Goal: Task Accomplishment & Management: Complete application form

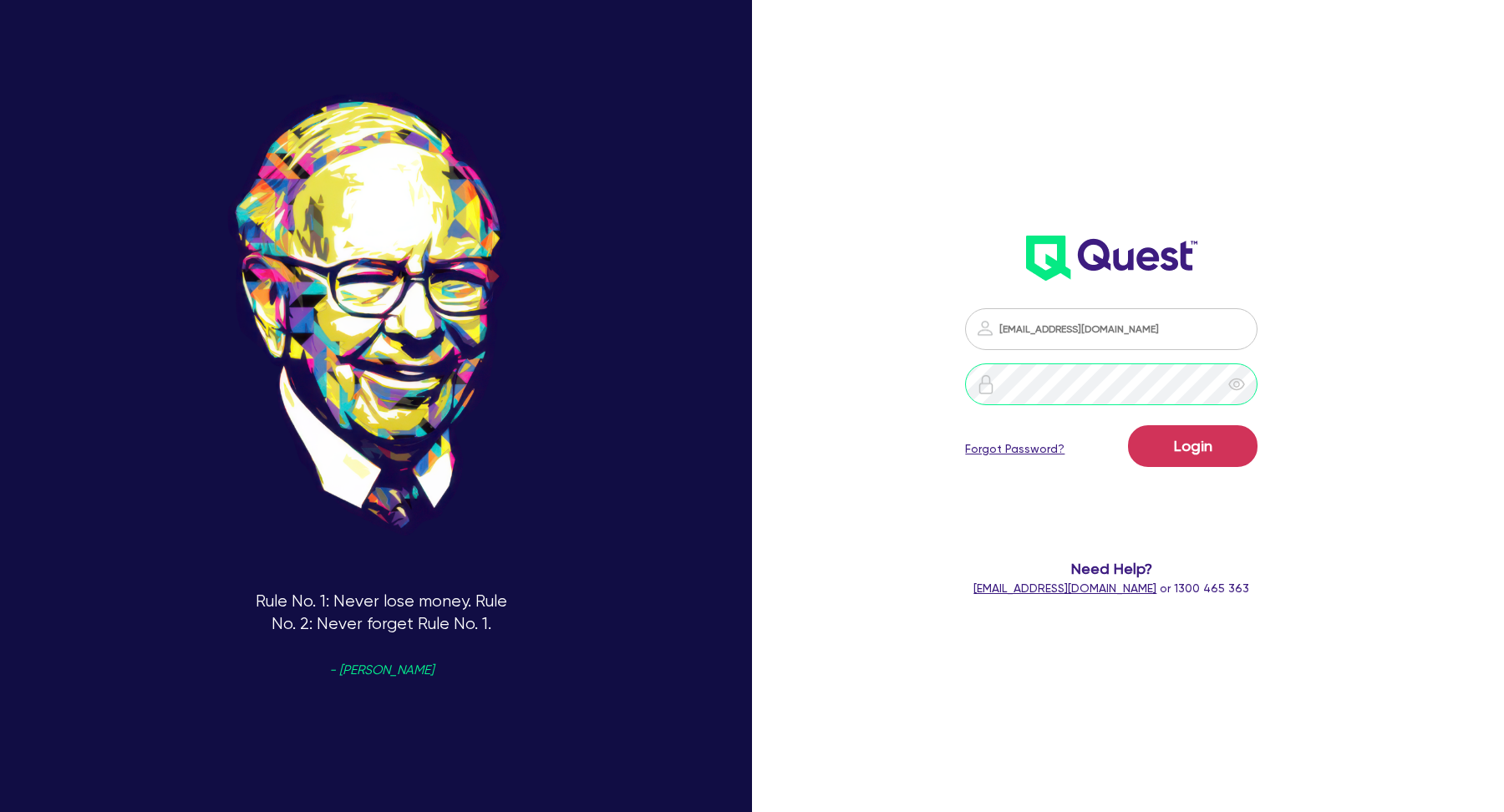
click at [1128, 425] on button "Login" at bounding box center [1192, 445] width 129 height 41
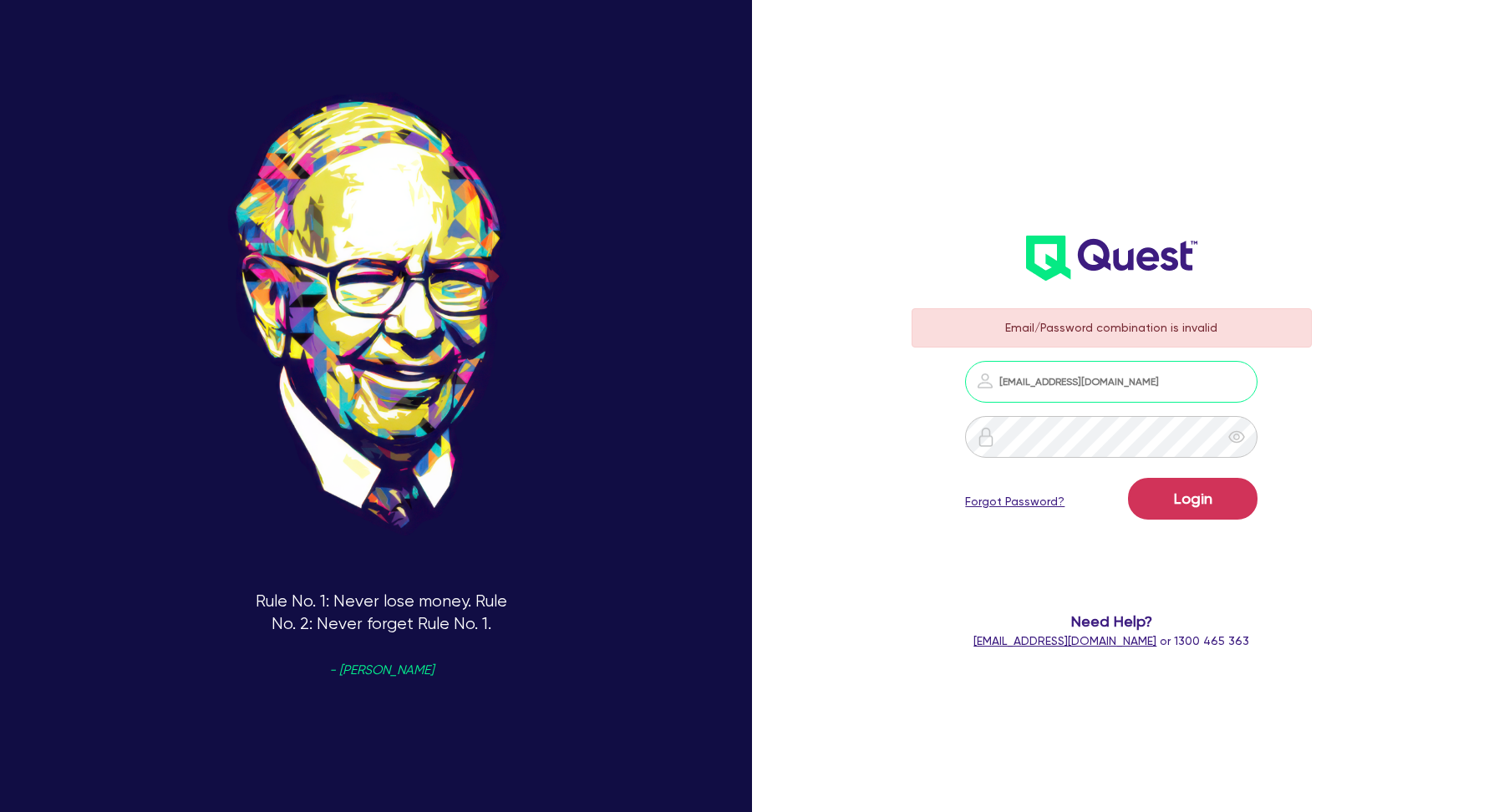
type input "[EMAIL_ADDRESS][DOMAIN_NAME]"
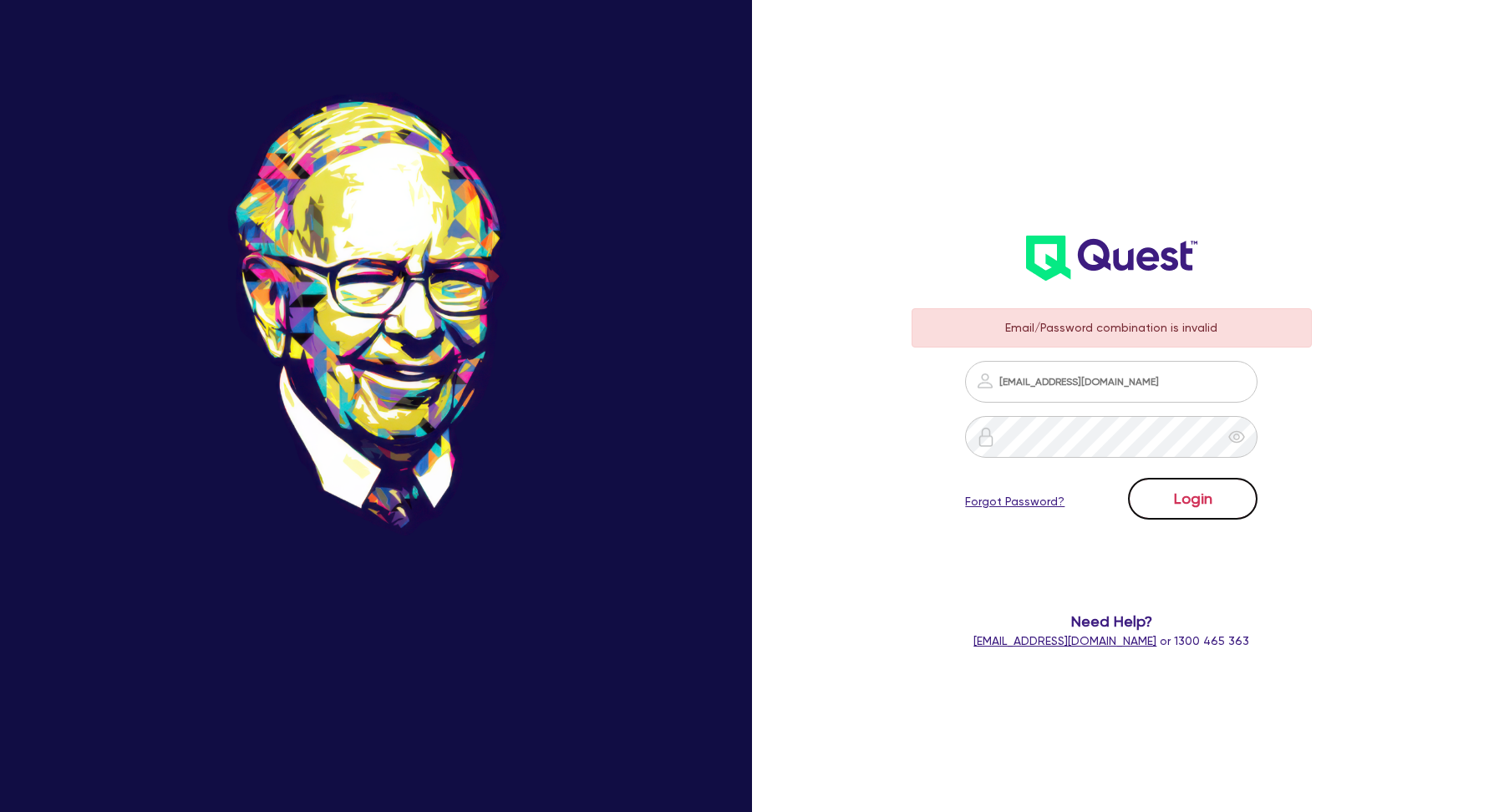
click at [1224, 494] on button "Login" at bounding box center [1192, 498] width 129 height 41
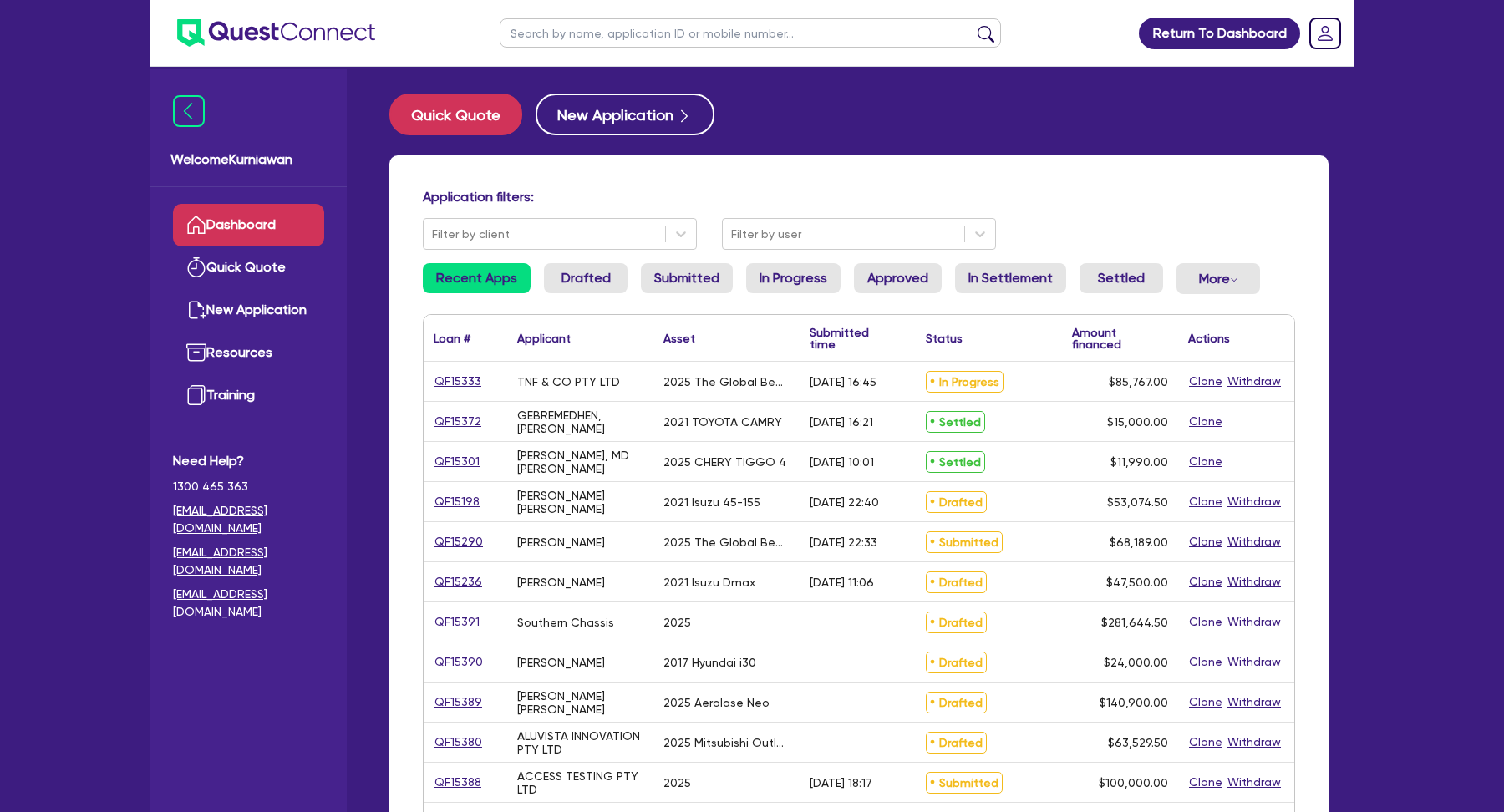
click at [691, 421] on div "2021 TOYOTA CAMRY" at bounding box center [723, 421] width 119 height 14
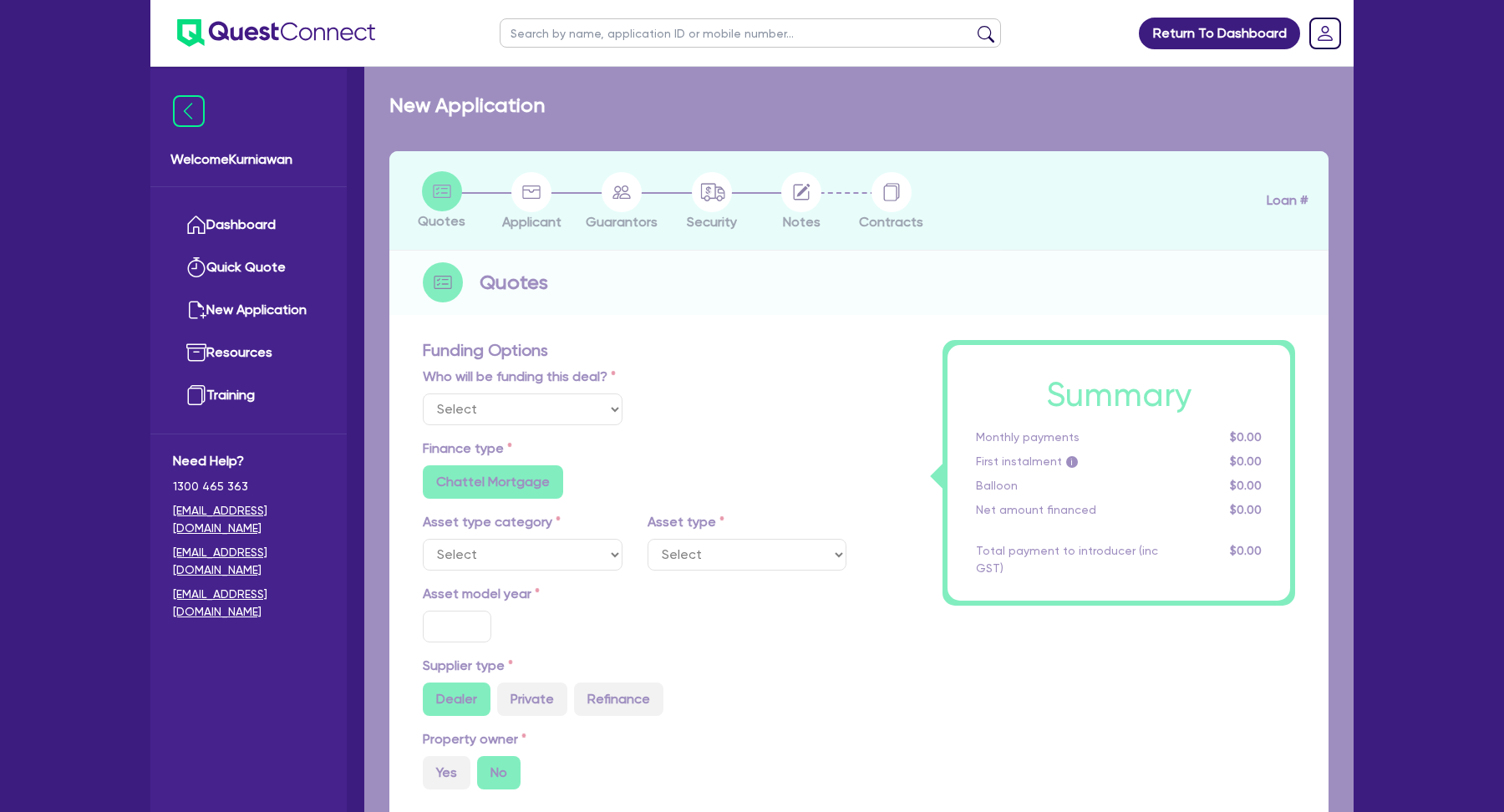
select select "Quest Finance - Own Book"
select select "CARS_AND_LIGHT_TRUCKS"
type input "2025"
type input "100,000"
type input "1,000"
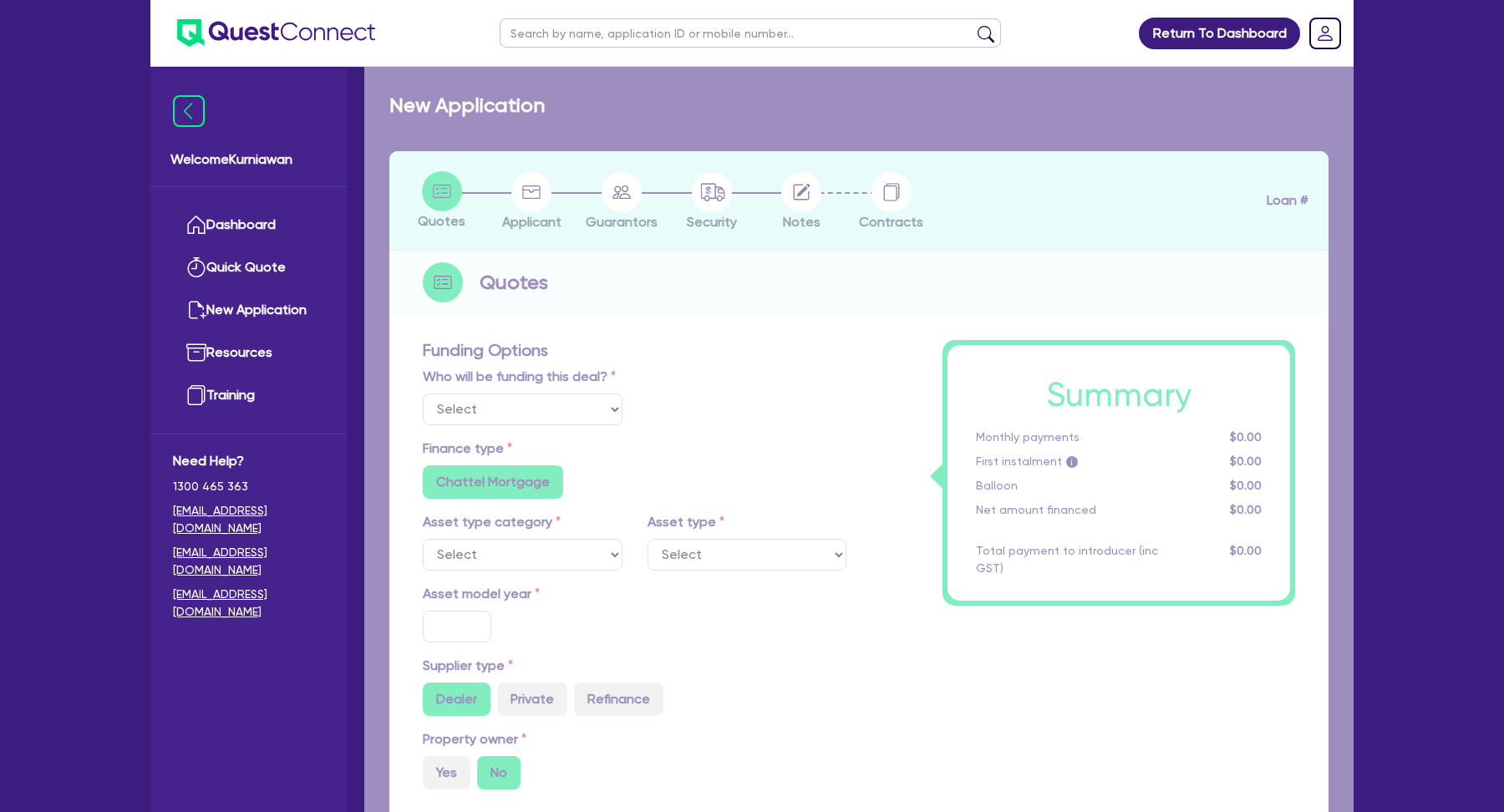
type input "2,000"
type input "3,000"
type input "5"
type input "5,000"
type input "4"
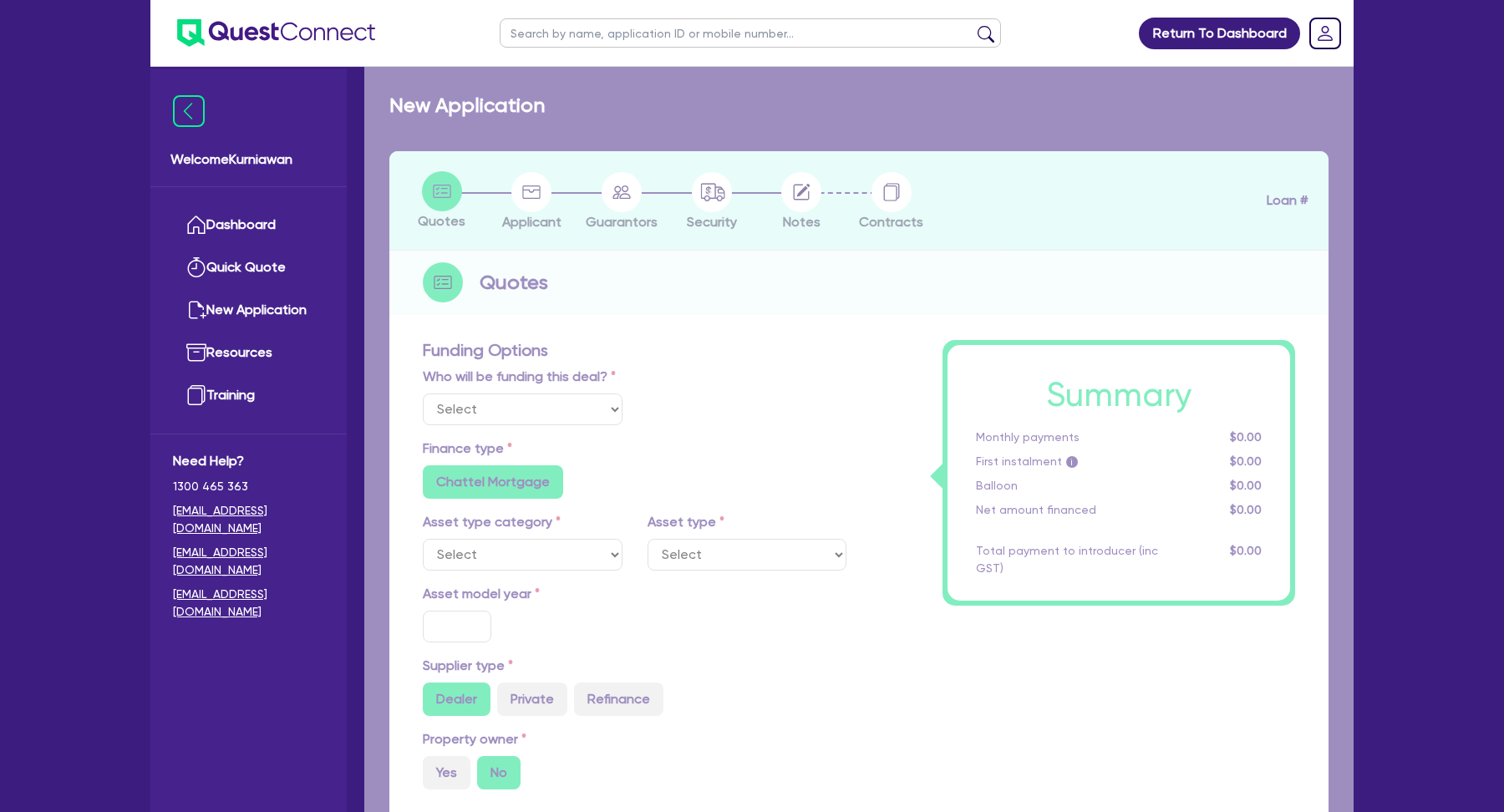
type input "4,000"
type input "17.95"
type input "500"
radio input "false"
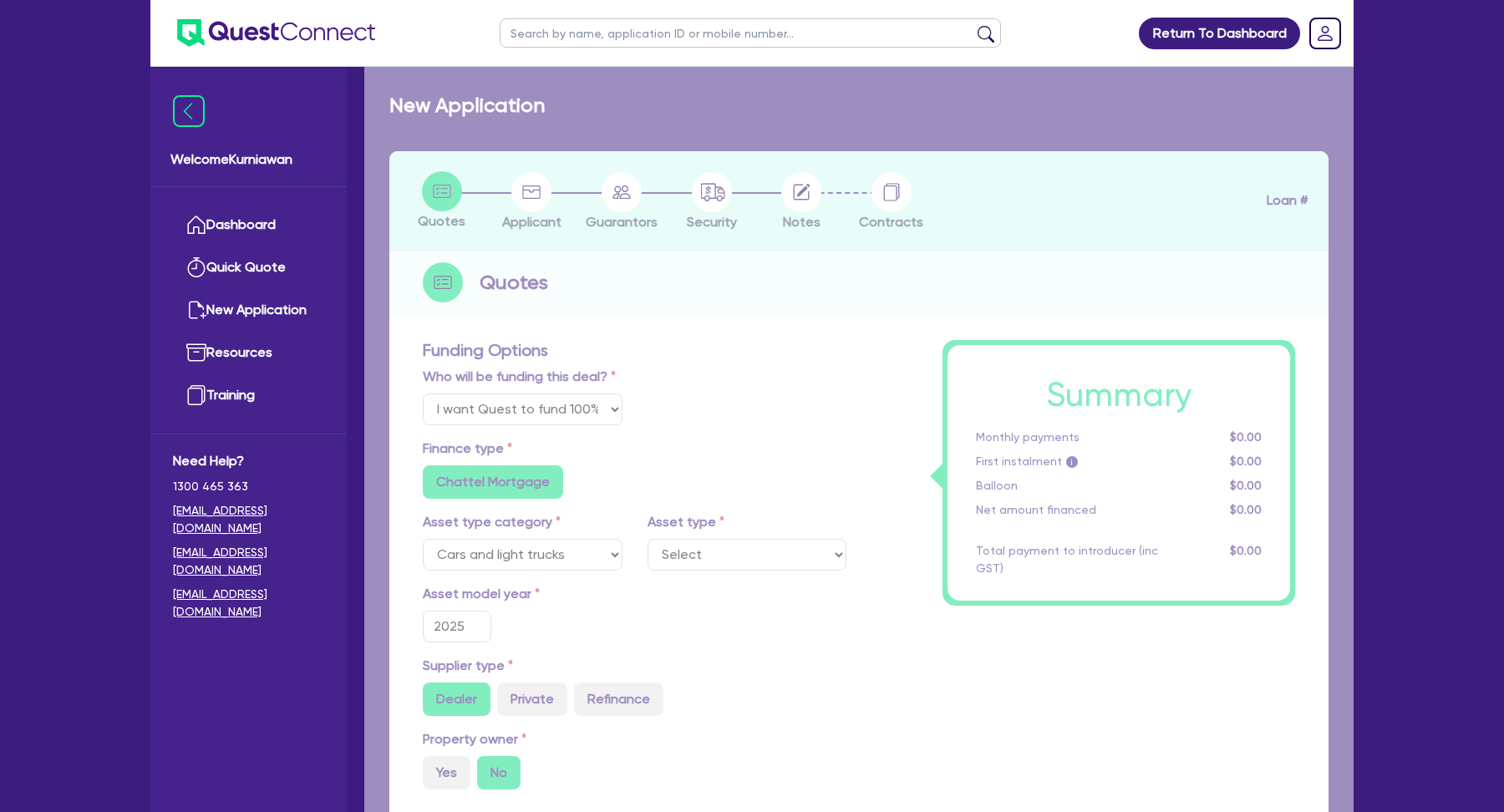
select select "PASSENGER_VEHICLES"
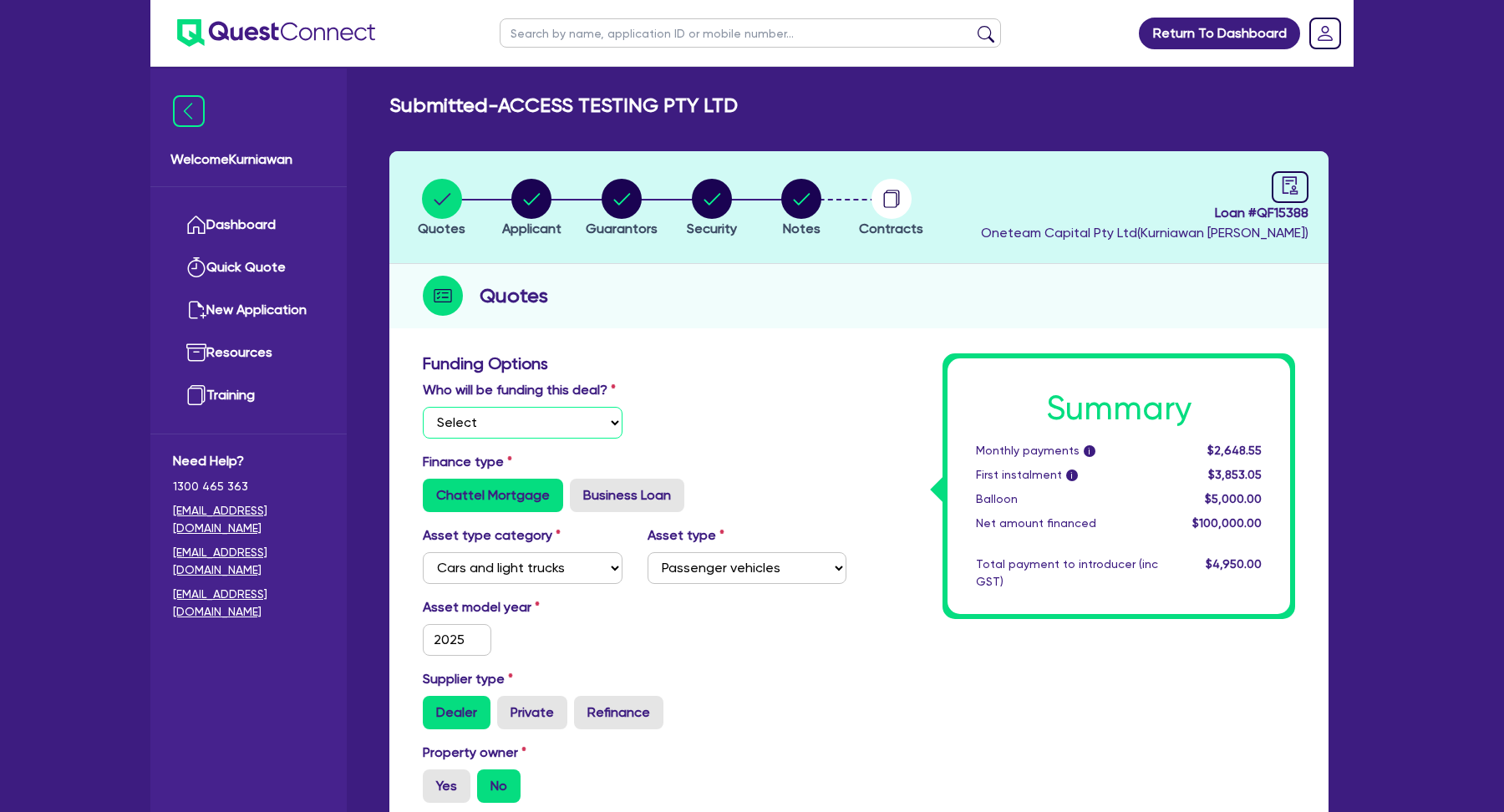
click at [526, 407] on select "Select I will fund 100% I will co-fund with Quest I want Quest to fund 100% Oth…" at bounding box center [523, 422] width 200 height 31
select select "Other"
type input "100,000"
type input "1,000"
type input "2,000"
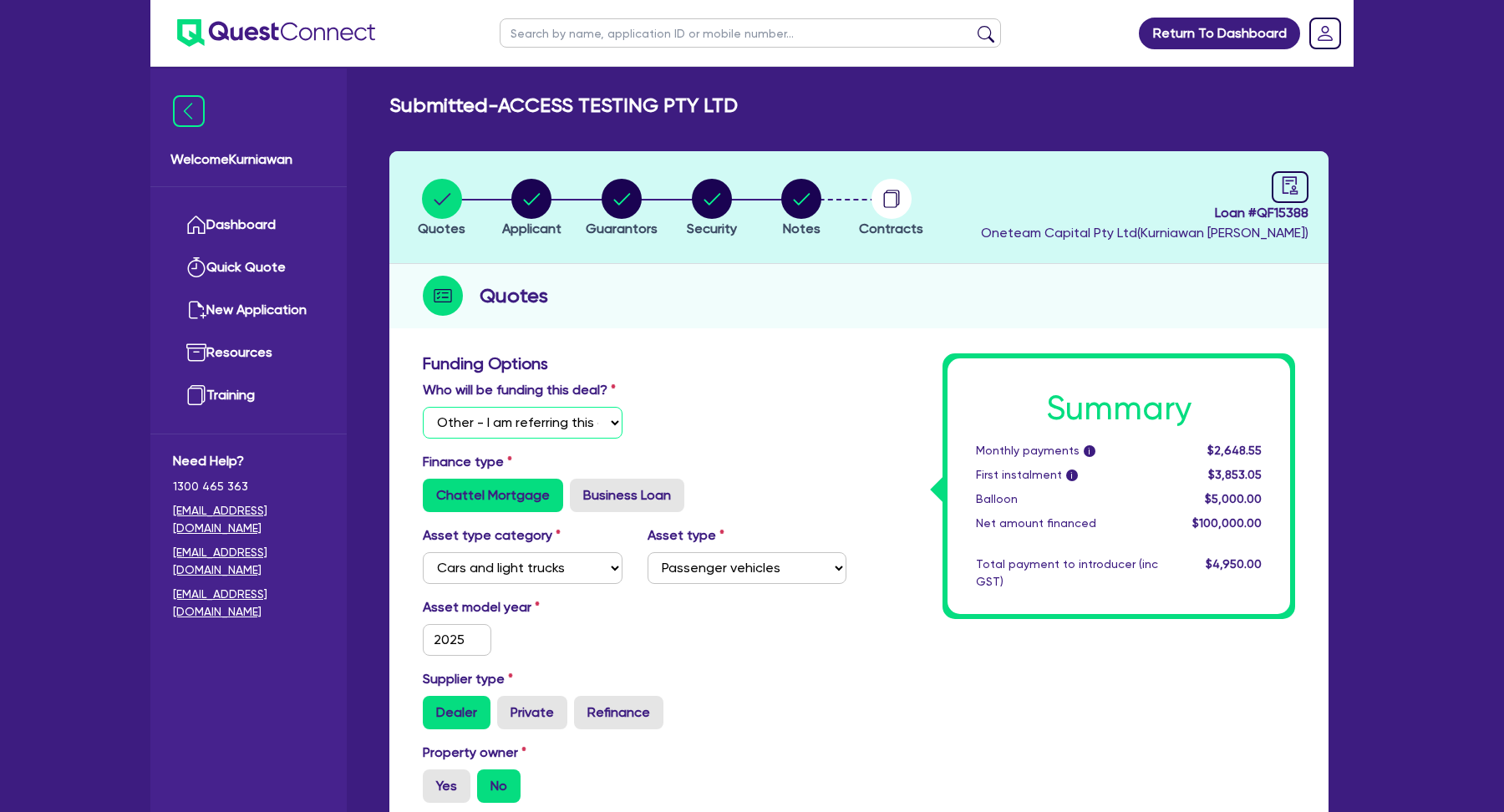
type input "3,000"
type input "5,000"
type input "4,000"
type input "100,000"
type input "1,000"
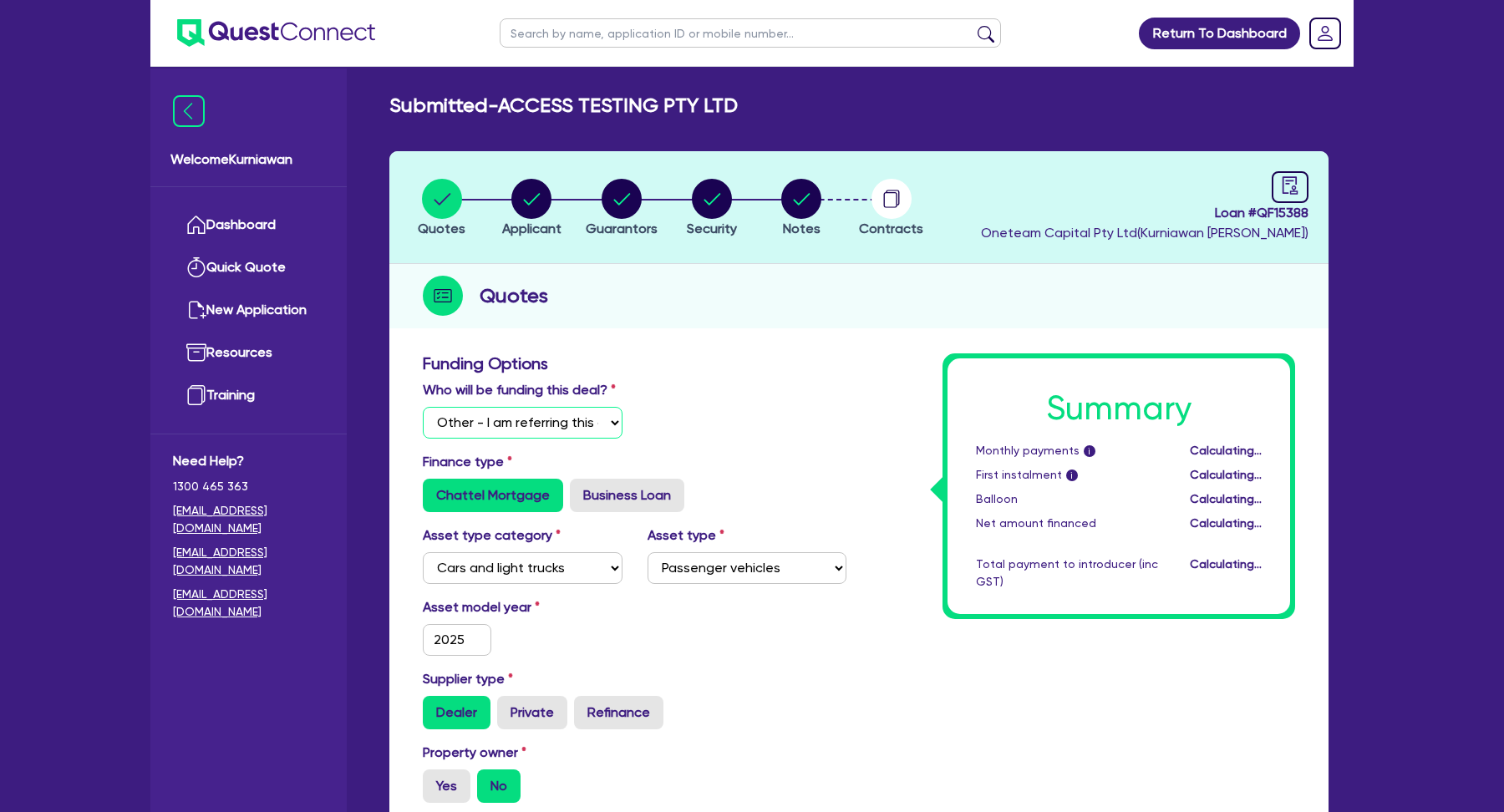
type input "2,000"
type input "3,000"
type input "5,000"
type input "4,000"
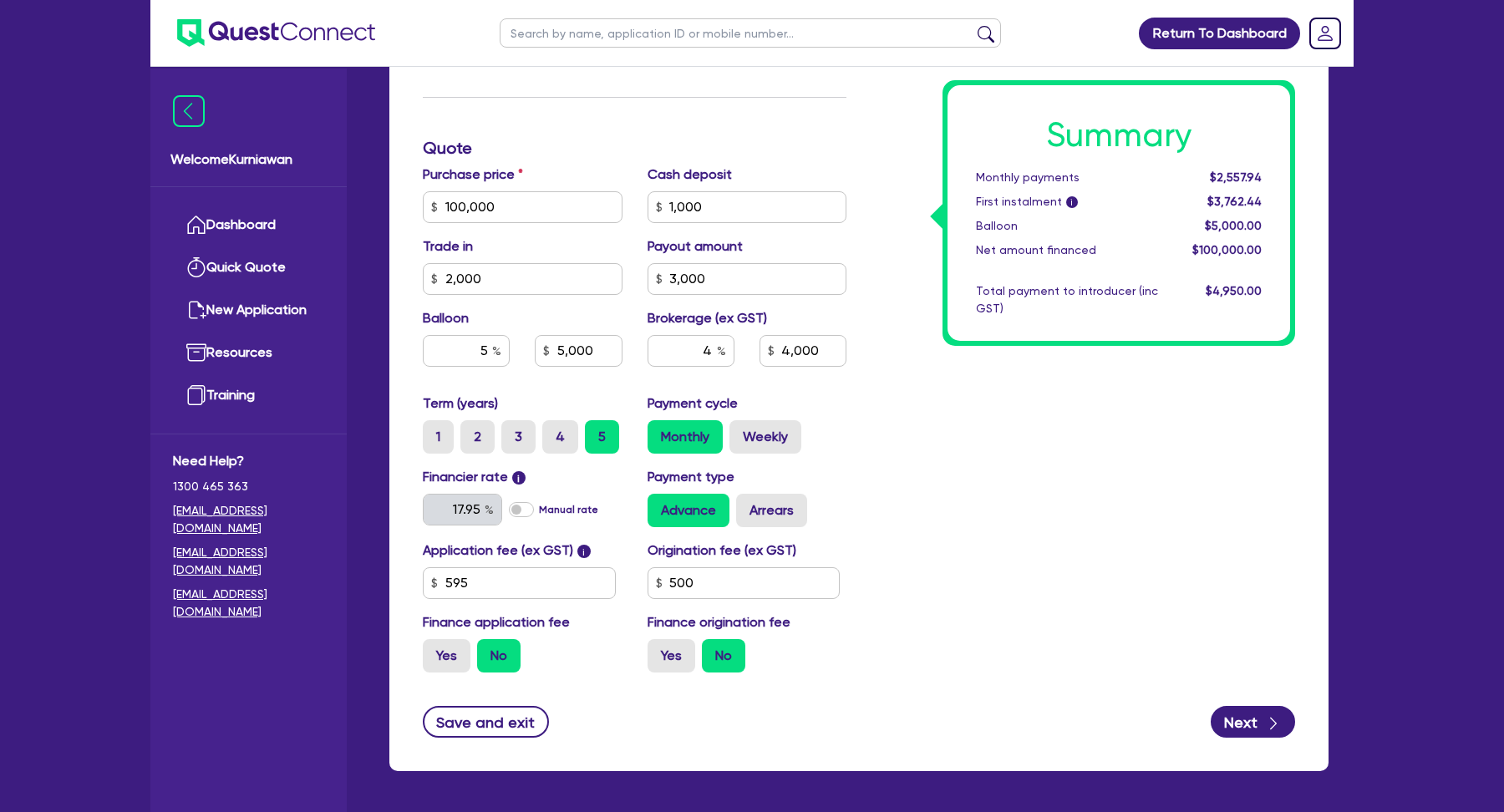
scroll to position [803, 0]
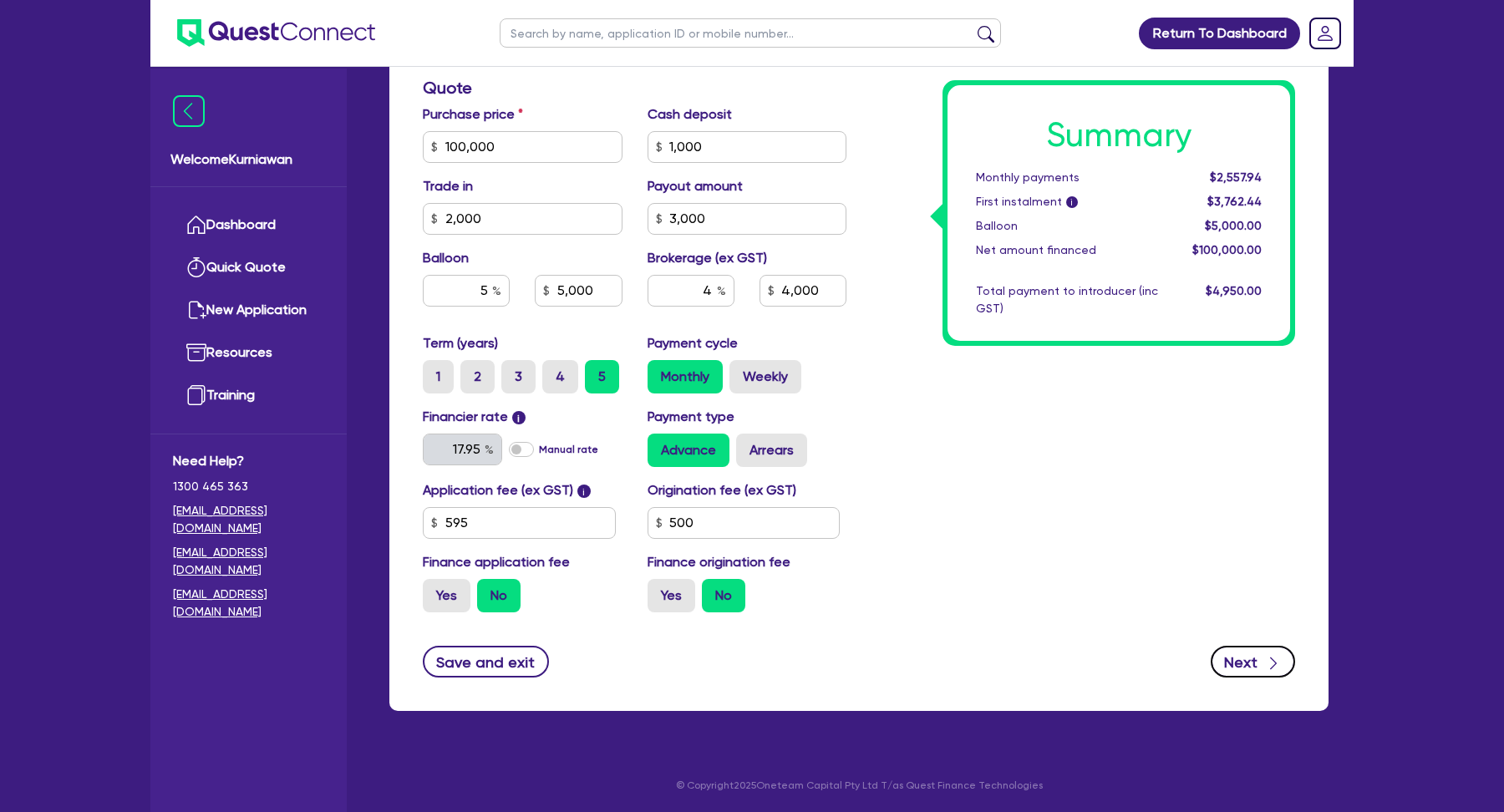
click at [1238, 673] on button "Next" at bounding box center [1253, 662] width 85 height 31
type input "100,000"
type input "1,000"
type input "2,000"
type input "3,000"
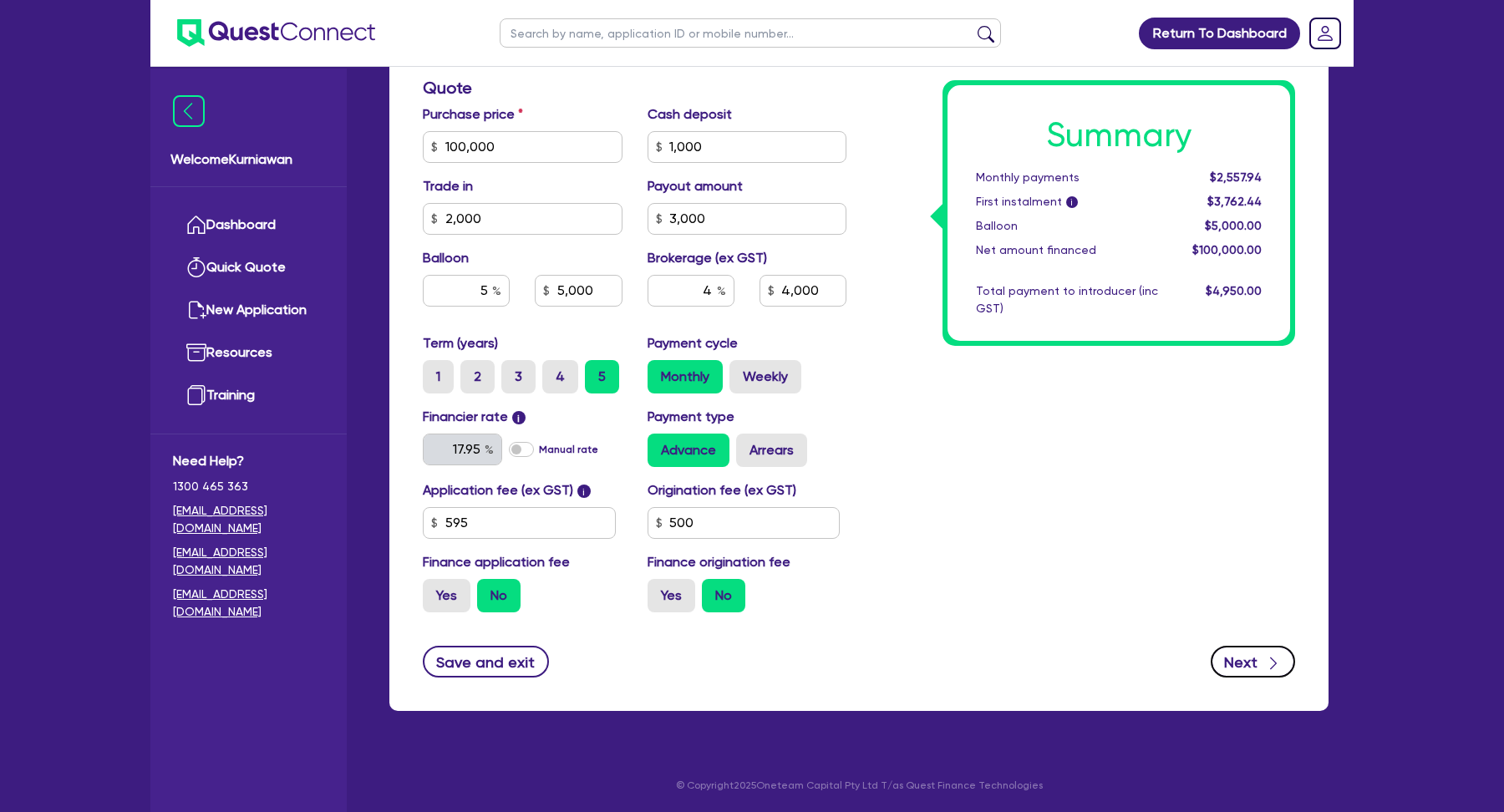
type input "5,000"
type input "4,000"
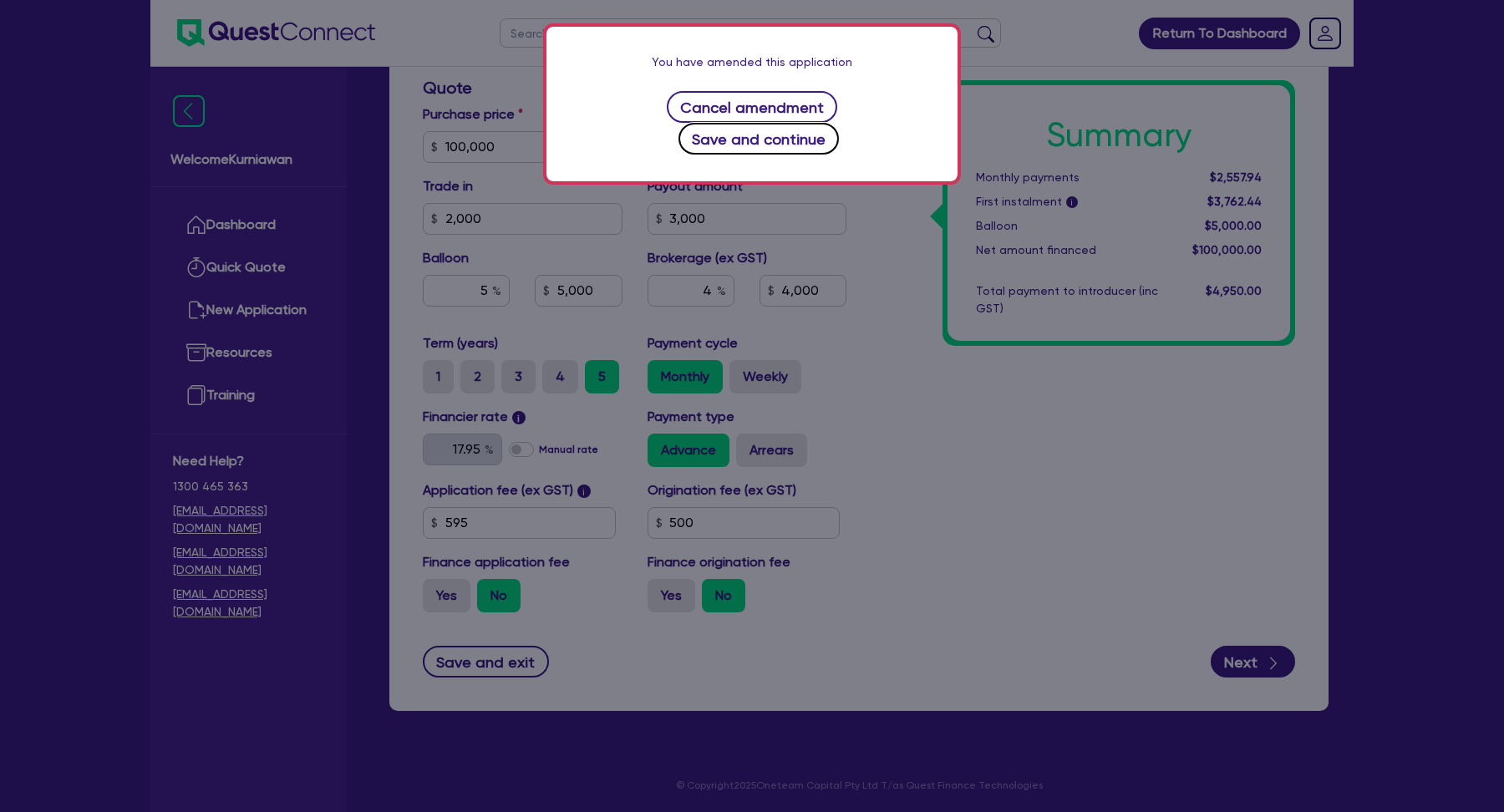
click at [809, 123] on button "Save and continue" at bounding box center [759, 138] width 161 height 31
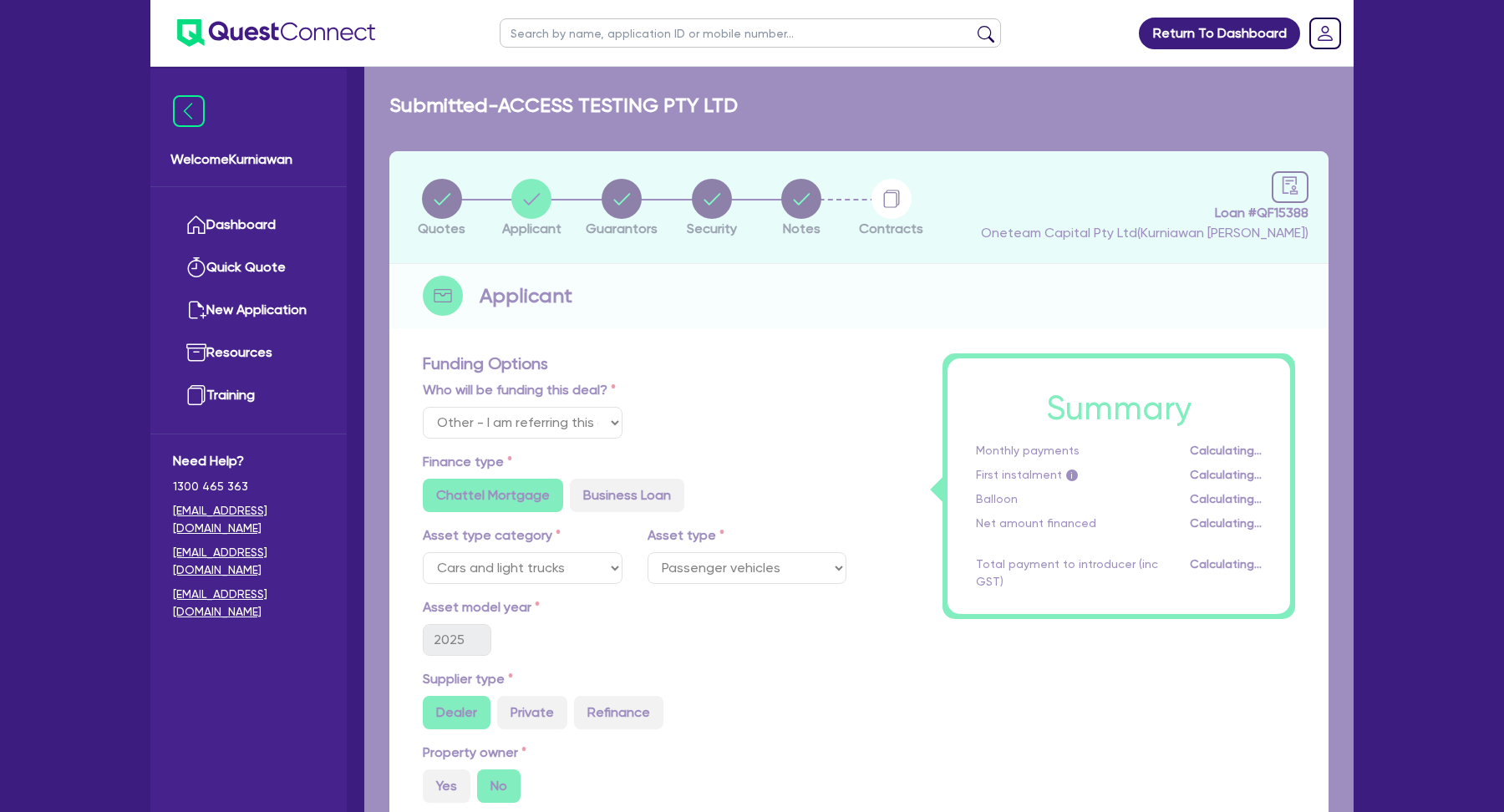
select select "COMPANY"
select select "ACCOMODATION_FOOD"
select select "HOTELS"
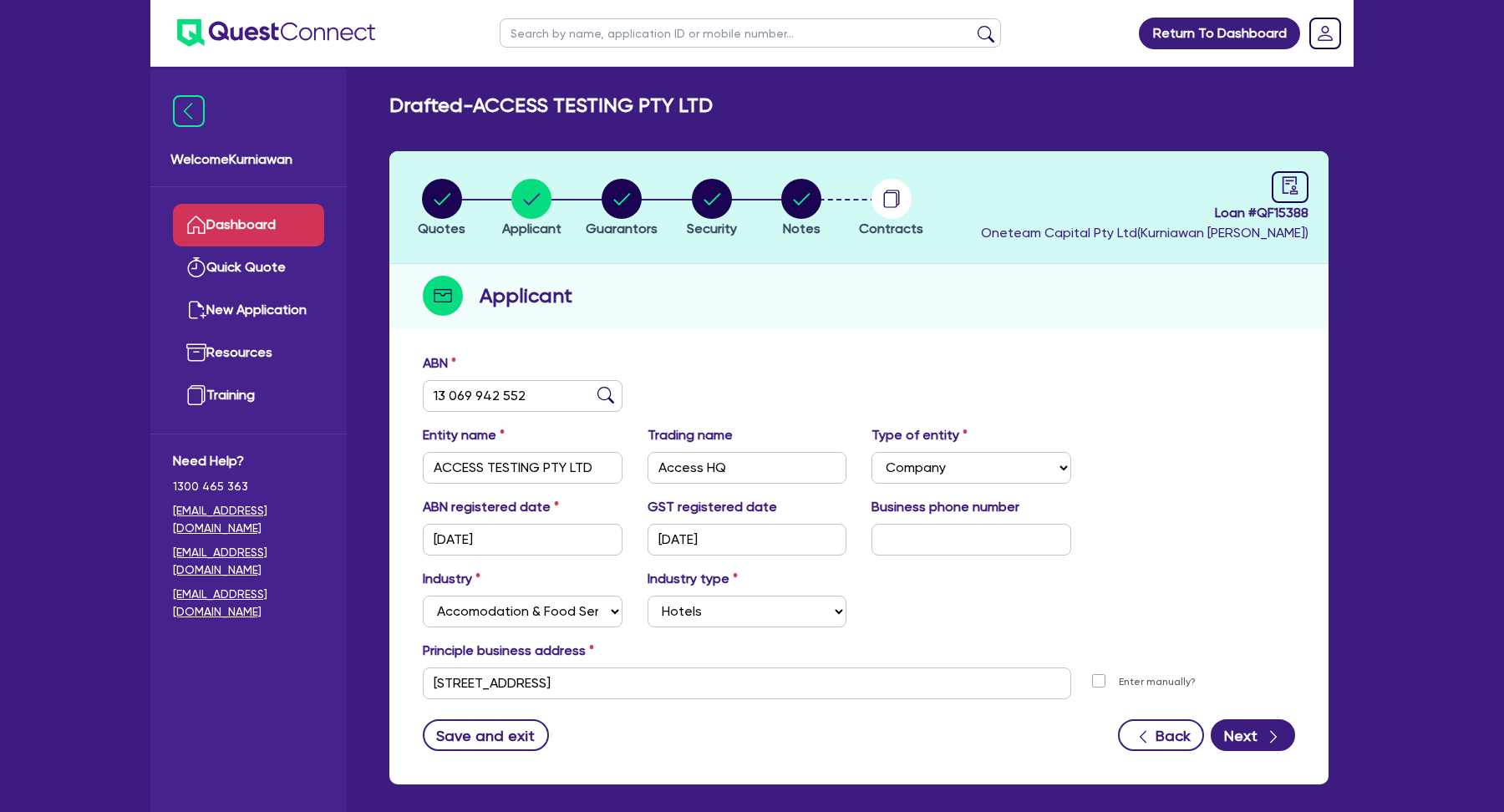
click at [227, 226] on link "Dashboard" at bounding box center [249, 225] width 151 height 42
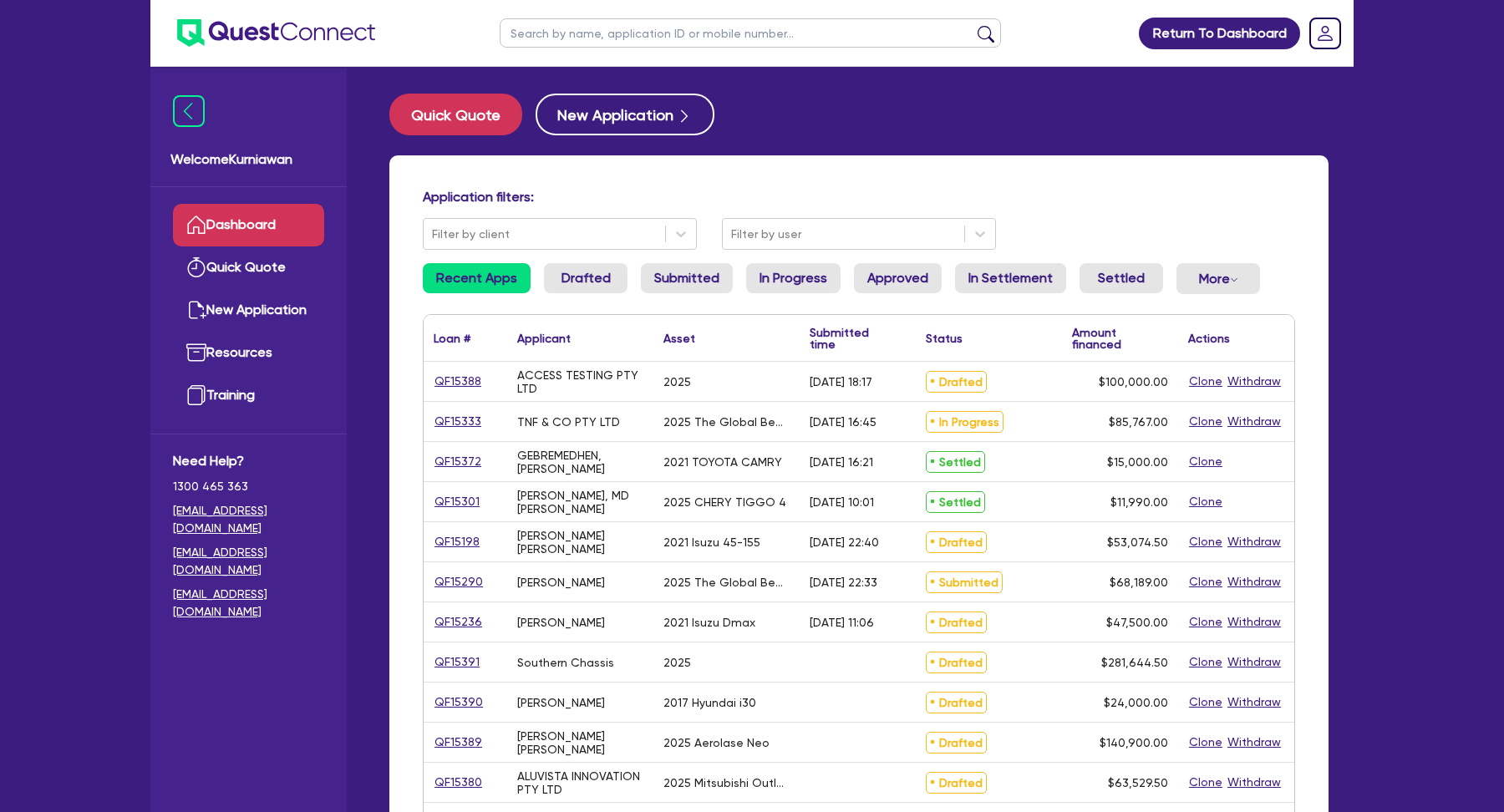
click at [972, 101] on div "Quick Quote New Application" at bounding box center [859, 114] width 940 height 41
